Goal: Task Accomplishment & Management: Use online tool/utility

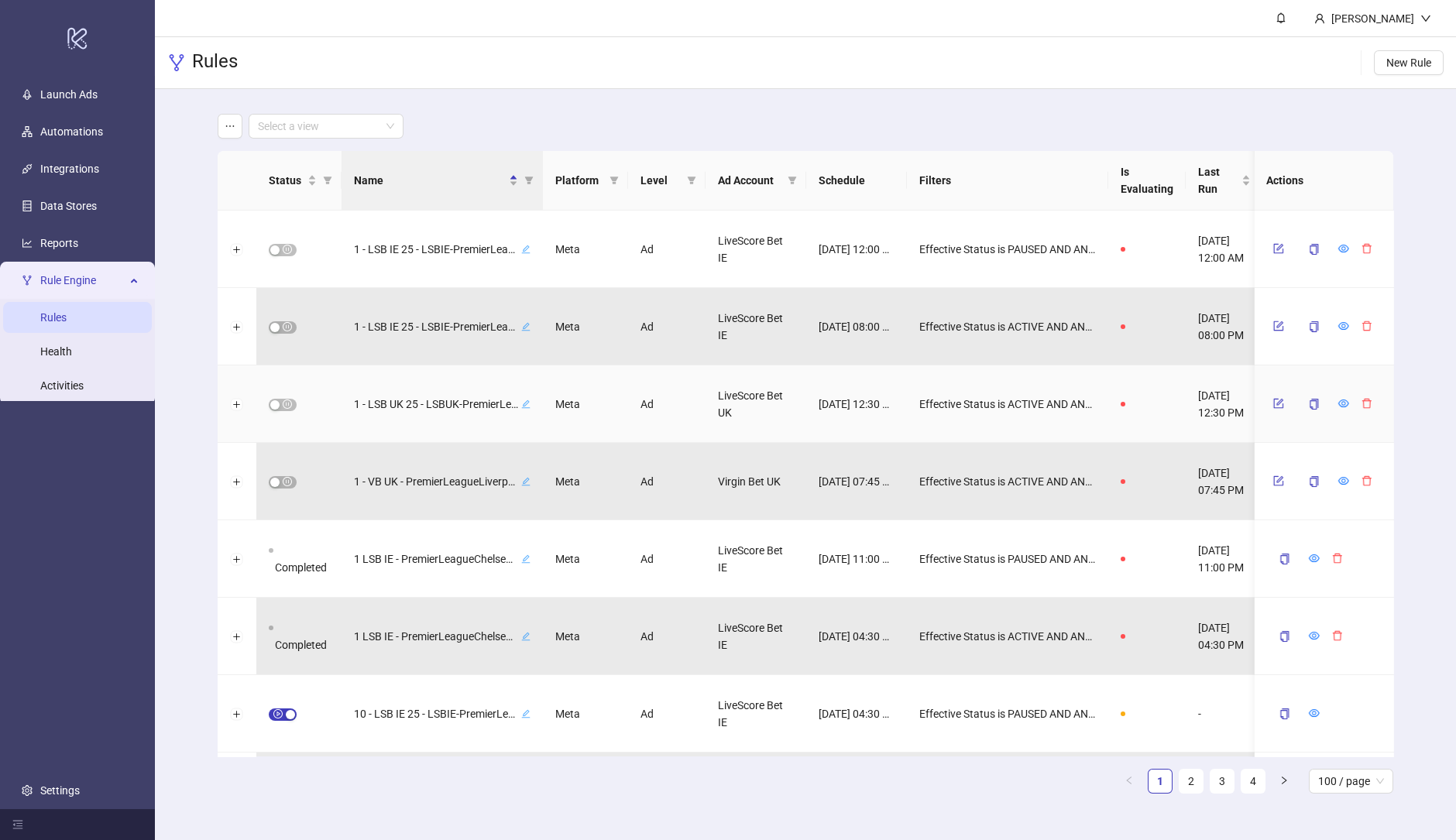
click at [1335, 397] on div at bounding box center [1322, 404] width 112 height 25
click at [1338, 406] on icon "eye" at bounding box center [1343, 403] width 11 height 11
click at [530, 176] on icon "filter" at bounding box center [528, 180] width 8 height 8
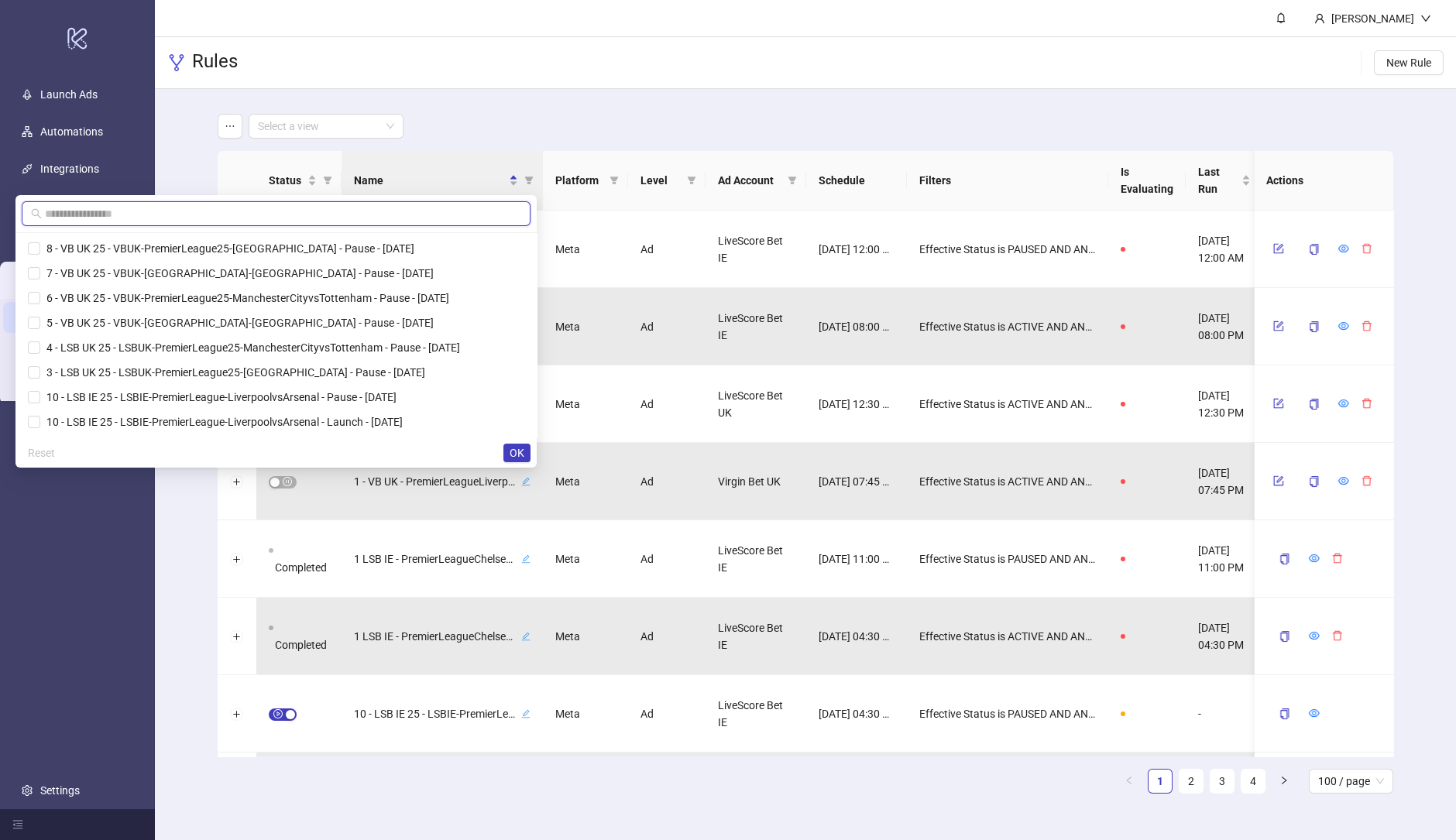
click at [418, 213] on input "text" at bounding box center [283, 213] width 476 height 17
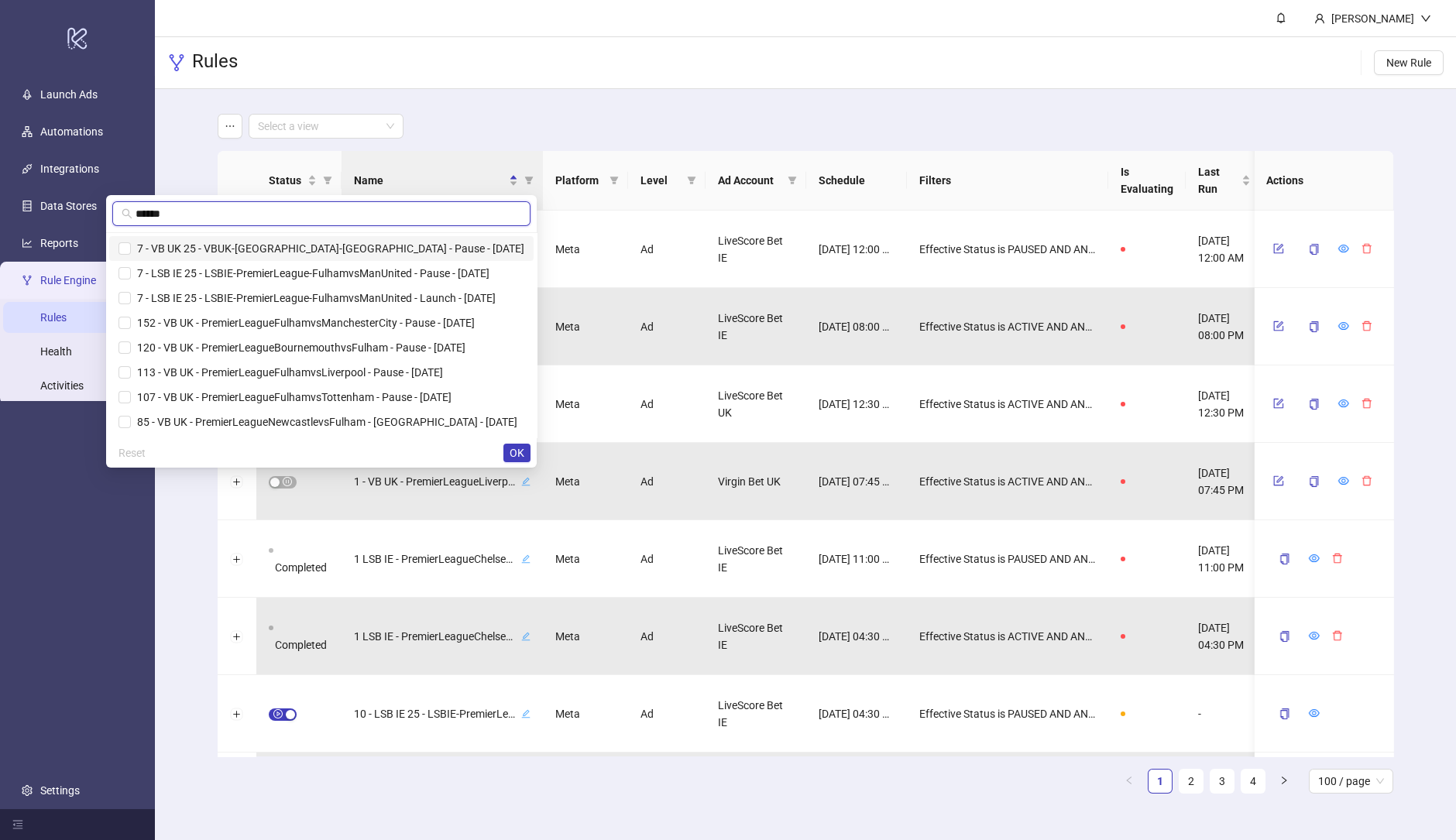
type input "******"
click at [285, 249] on span "7 - VB UK 25 - VBUK-[GEOGRAPHIC_DATA]-[GEOGRAPHIC_DATA] - Pause - [DATE]" at bounding box center [327, 248] width 393 height 13
click at [297, 280] on span "7 - LSB IE 25 - LSBIE-PremierLeague-FulhamvsManUnited - Pause - [DATE]" at bounding box center [321, 273] width 406 height 17
click at [517, 456] on span "OK" at bounding box center [517, 453] width 14 height 13
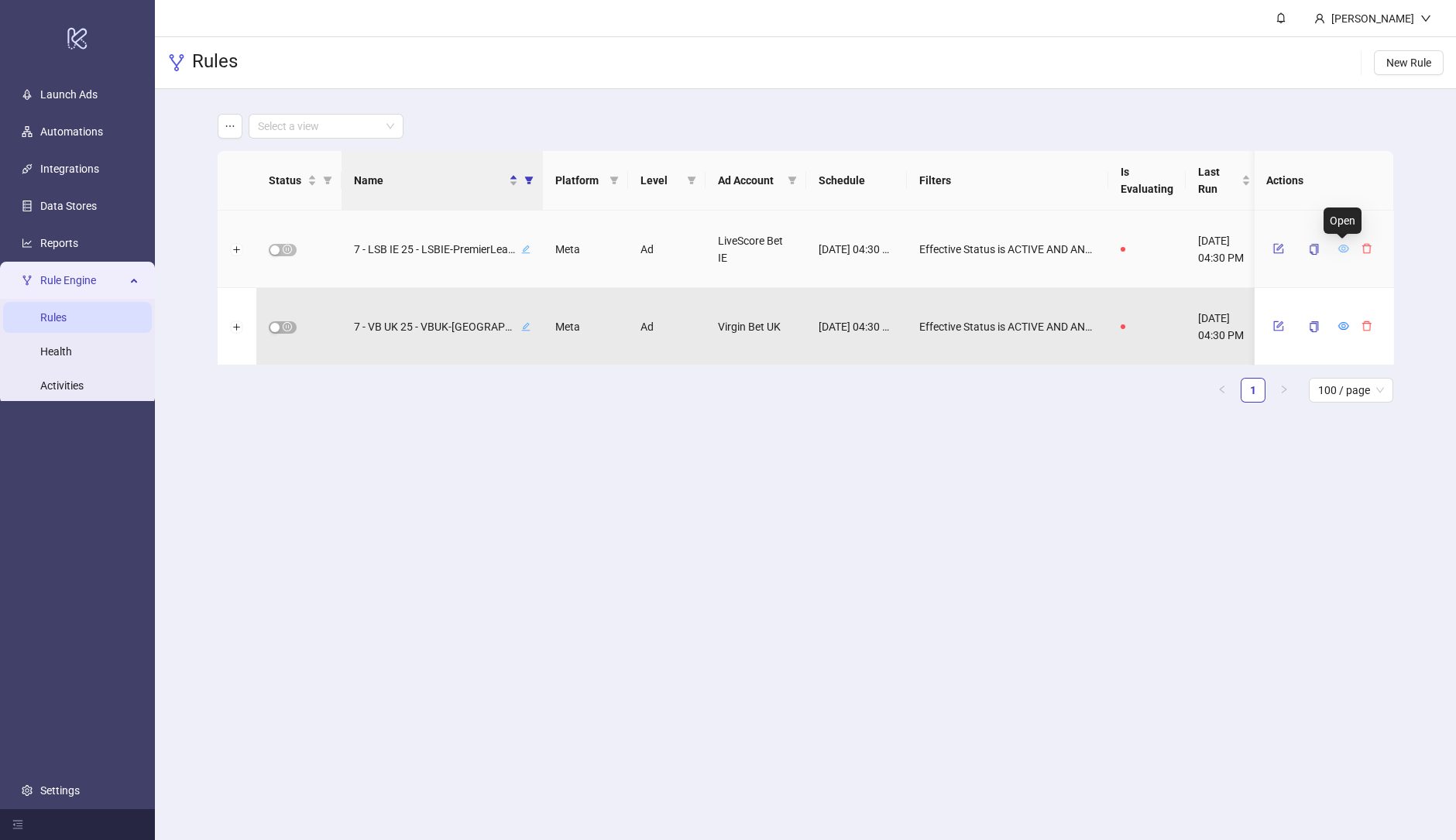
click at [1340, 248] on icon "eye" at bounding box center [1343, 248] width 11 height 11
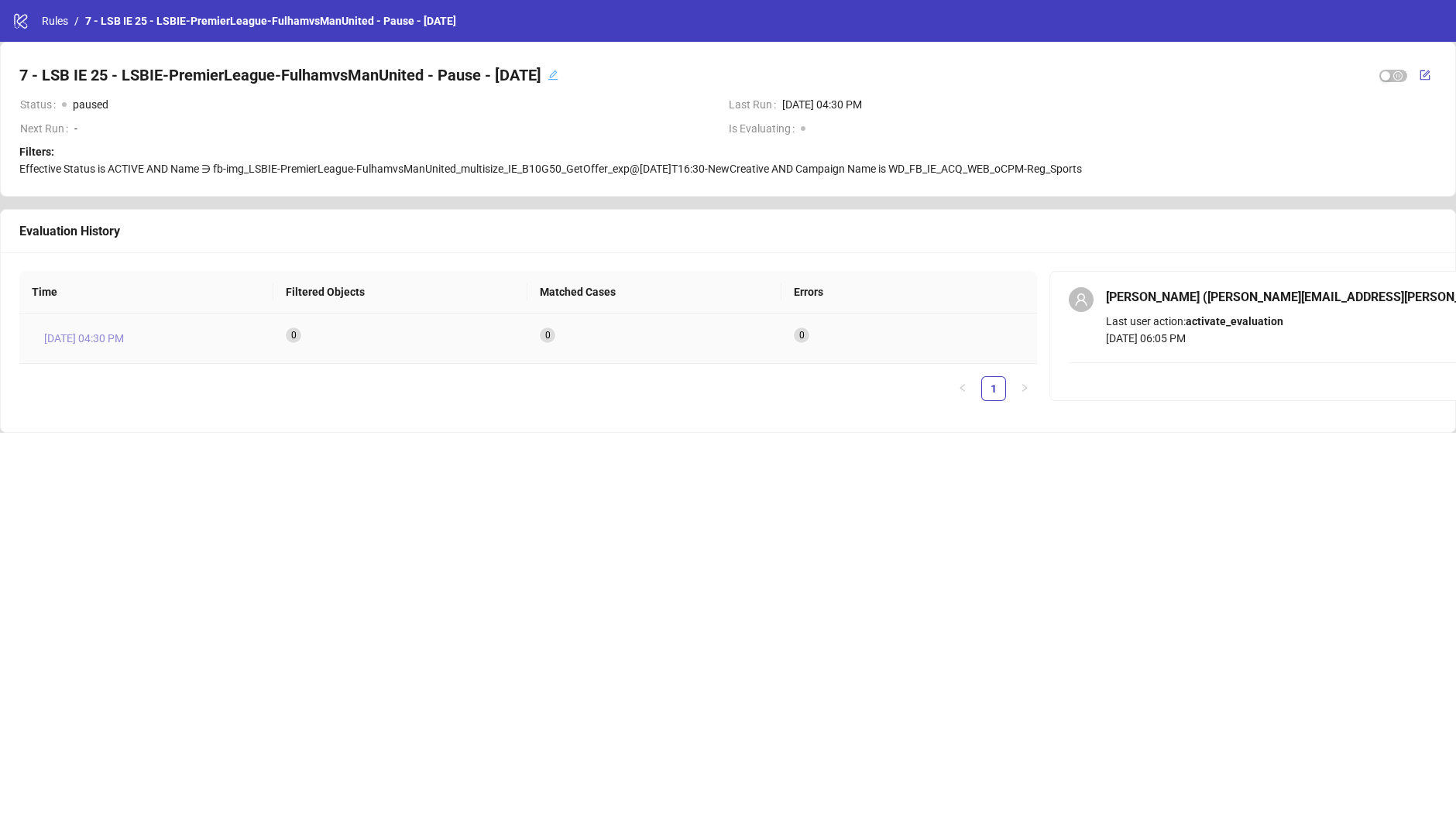
click at [86, 339] on span "[DATE] 04:30 PM" at bounding box center [84, 338] width 80 height 17
